Goal: Information Seeking & Learning: Compare options

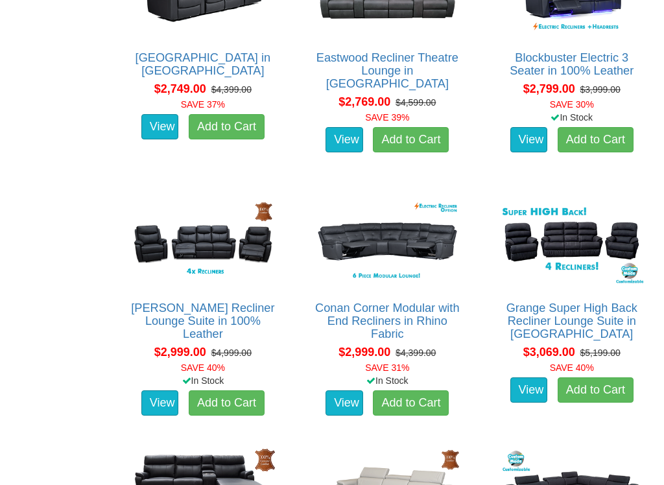
scroll to position [1862, 0]
click at [588, 264] on img at bounding box center [572, 241] width 151 height 93
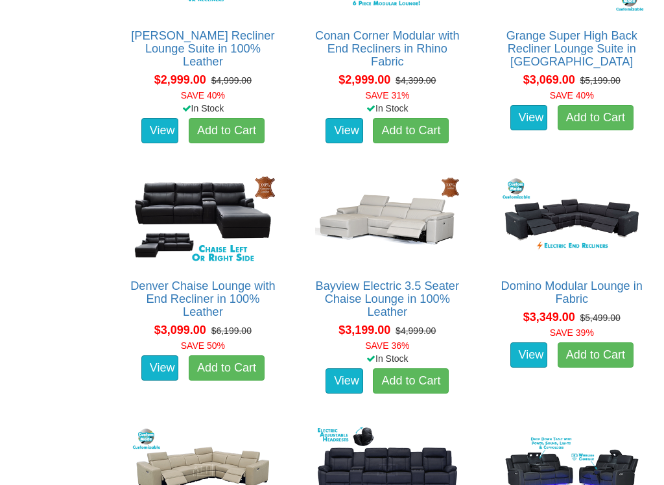
scroll to position [2135, 0]
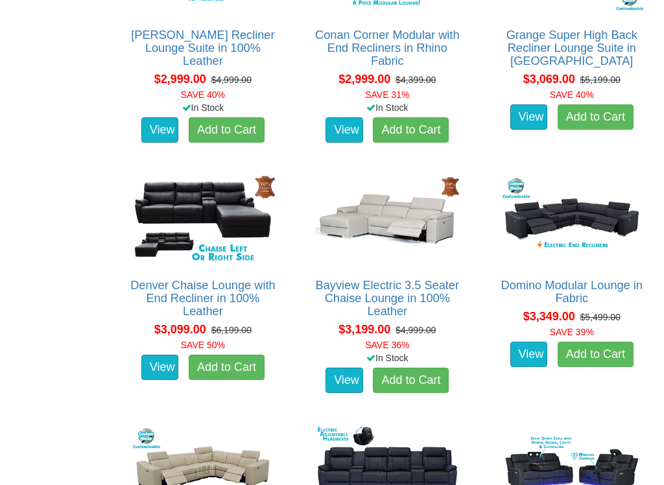
click at [629, 279] on link "Domino Modular Lounge in Fabric" at bounding box center [571, 292] width 141 height 26
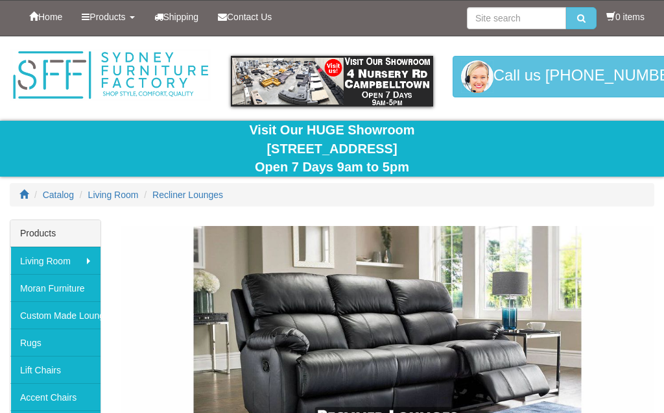
click at [71, 288] on link "Moran Furniture" at bounding box center [55, 287] width 90 height 27
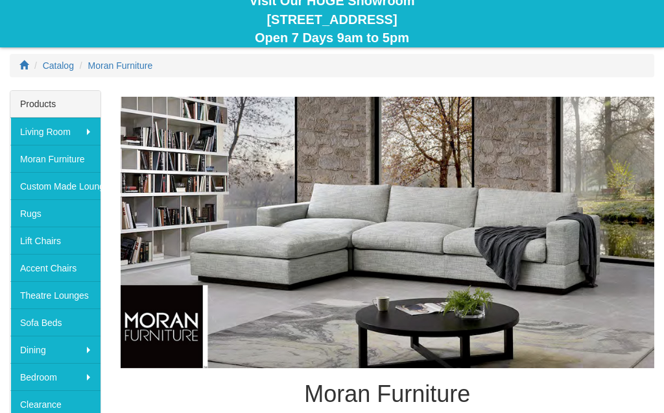
scroll to position [118, 0]
